Goal: Task Accomplishment & Management: Manage account settings

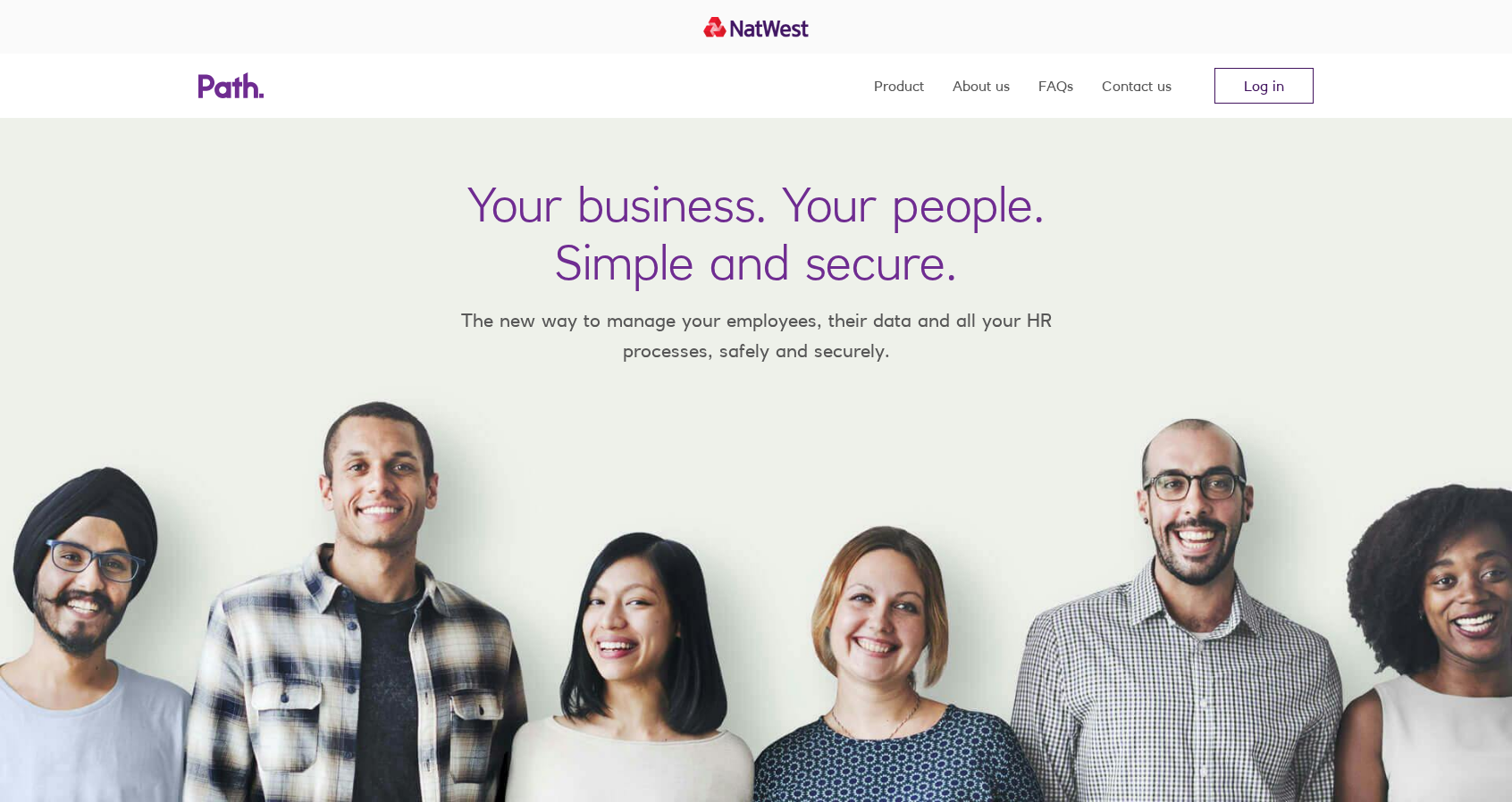
click at [1248, 94] on link "Log in" at bounding box center [1263, 86] width 99 height 36
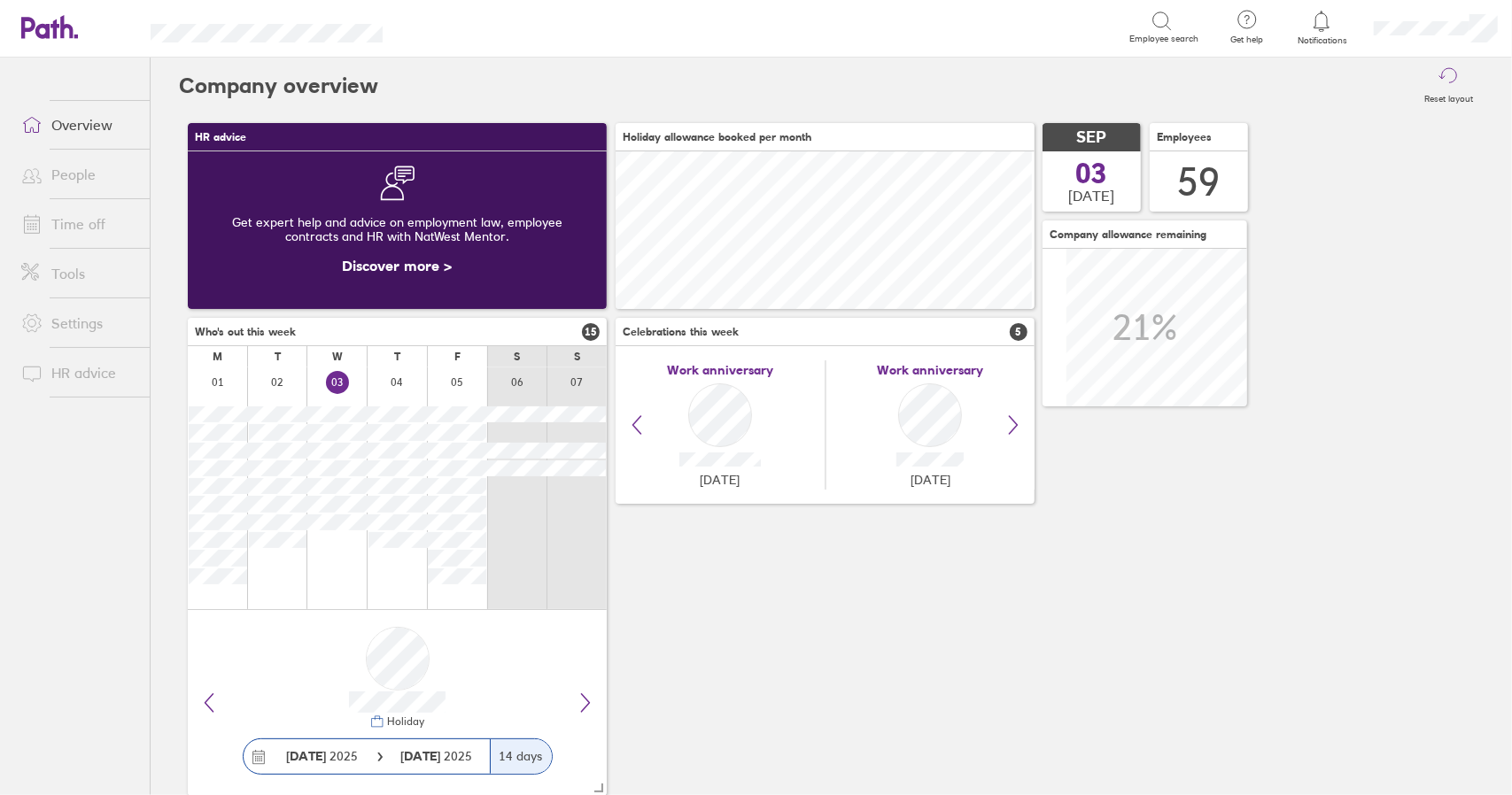
scroll to position [158, 418]
click at [76, 227] on link "Time off" at bounding box center [78, 224] width 143 height 35
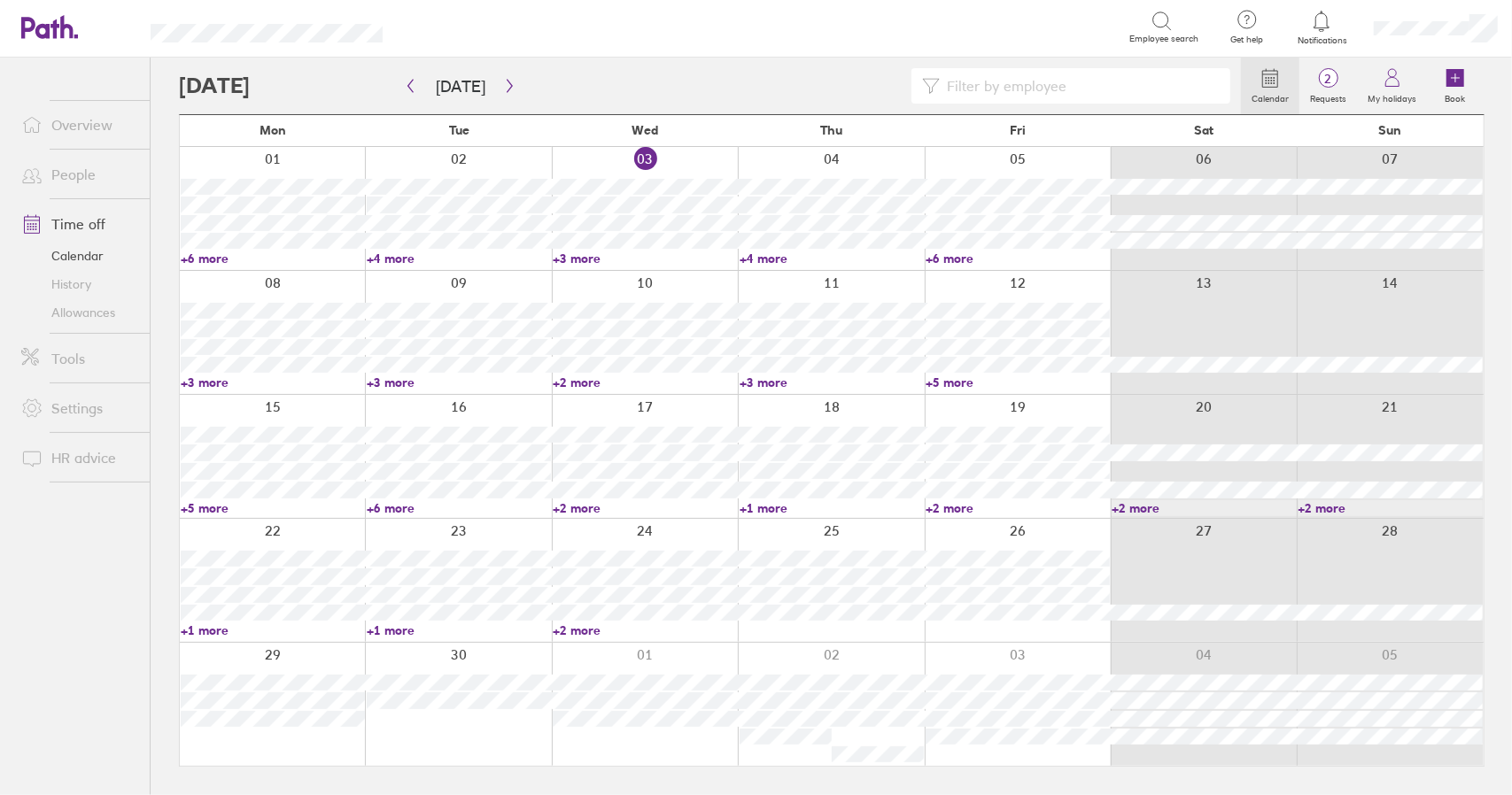
click at [201, 381] on link "+3 more" at bounding box center [272, 383] width 184 height 16
